Goal: Find specific page/section: Find specific page/section

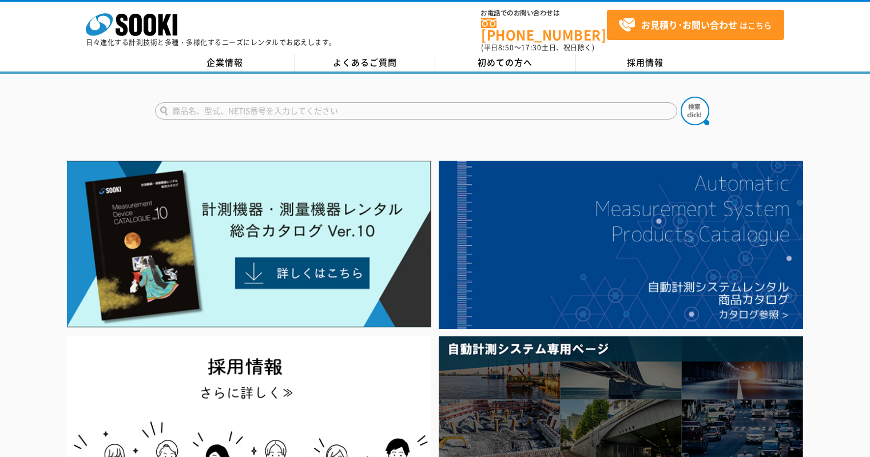
click at [261, 102] on input "text" at bounding box center [416, 110] width 522 height 17
type input "塩分系"
click at [680, 97] on button at bounding box center [694, 111] width 29 height 29
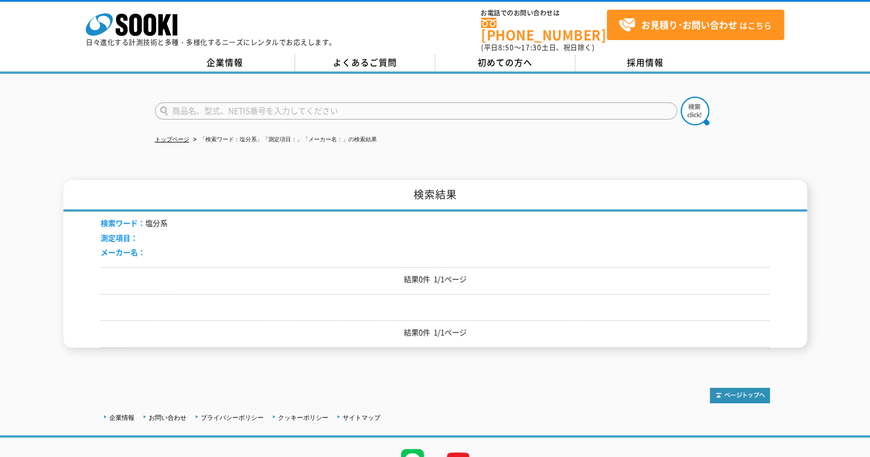
click at [261, 102] on input "text" at bounding box center [416, 110] width 522 height 17
type input "塩分計"
click at [680, 97] on button at bounding box center [694, 111] width 29 height 29
